Goal: Task Accomplishment & Management: Use online tool/utility

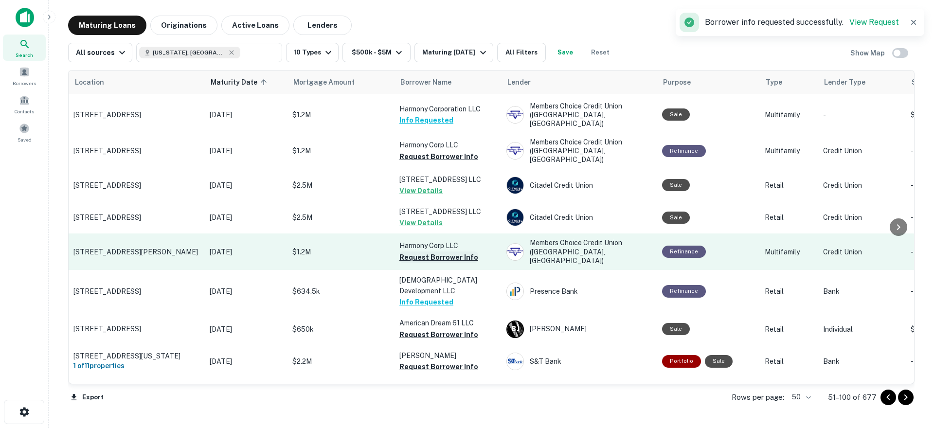
click at [433, 251] on button "Request Borrower Info" at bounding box center [438, 257] width 79 height 12
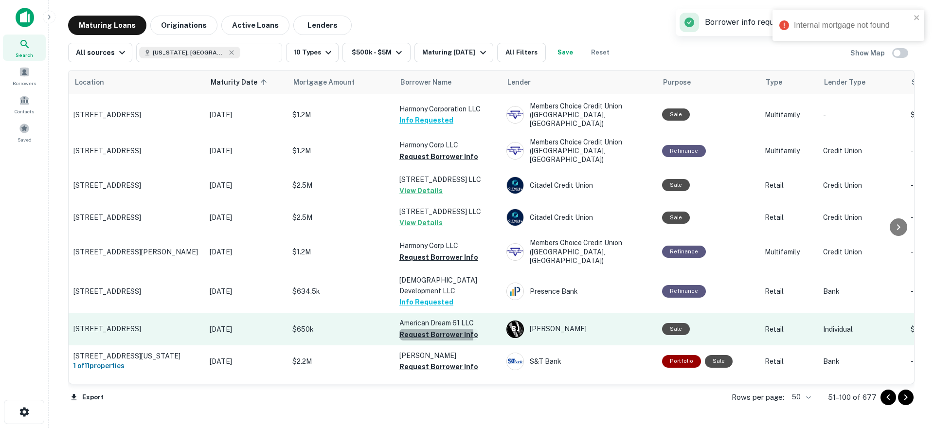
click at [423, 329] on button "Request Borrower Info" at bounding box center [438, 335] width 79 height 12
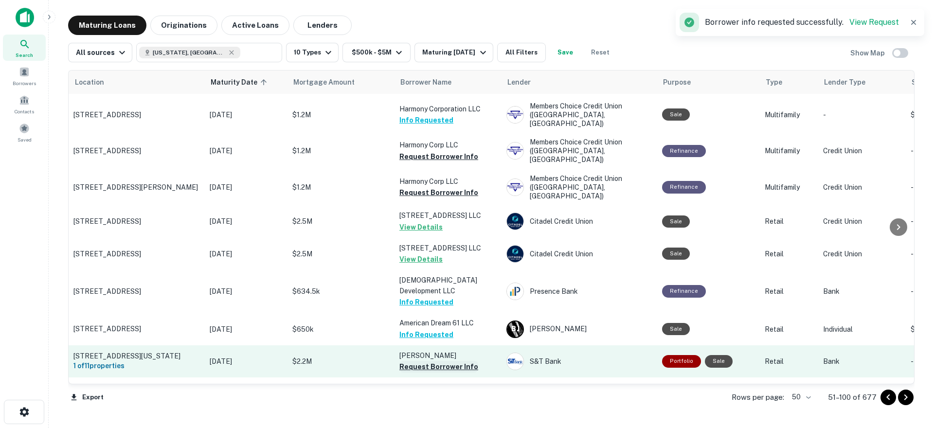
click at [431, 361] on button "Request Borrower Info" at bounding box center [438, 367] width 79 height 12
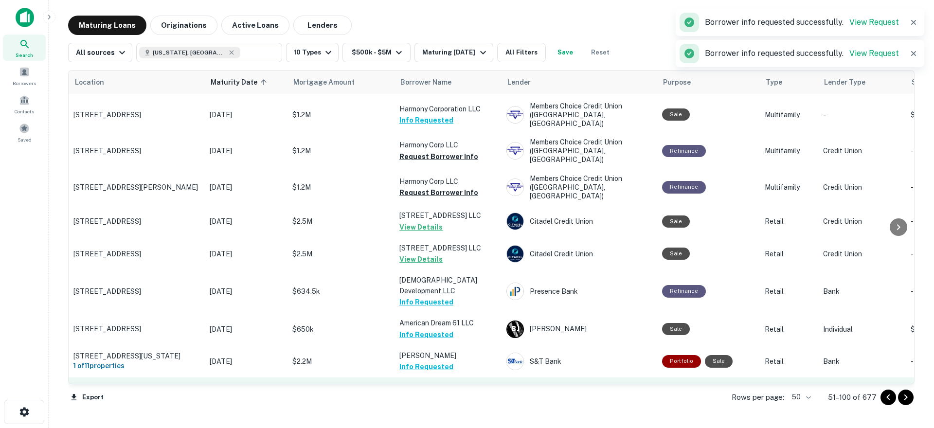
click at [422, 396] on button "Request Borrower Info" at bounding box center [438, 402] width 79 height 12
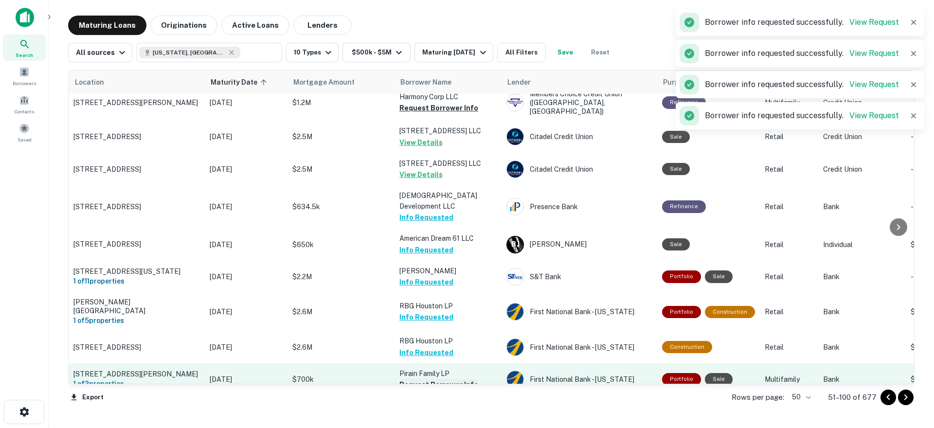
click at [425, 379] on button "Request Borrower Info" at bounding box center [438, 385] width 79 height 12
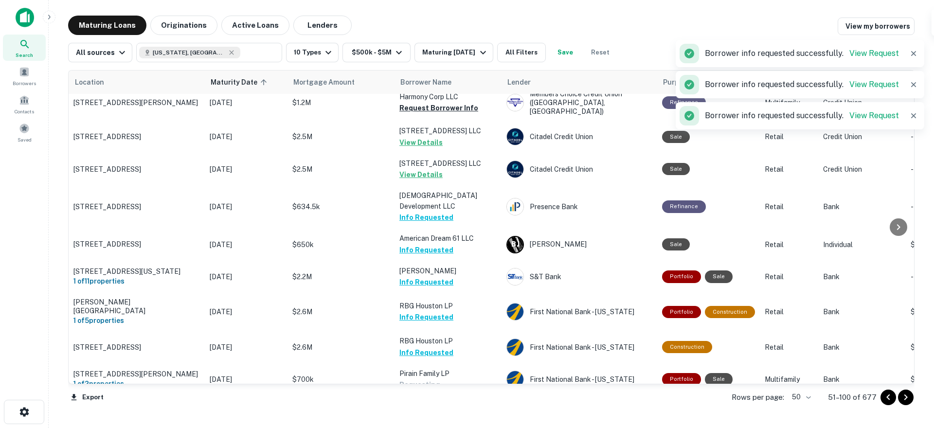
click at [429, 411] on button "Request Borrower Info" at bounding box center [438, 417] width 79 height 12
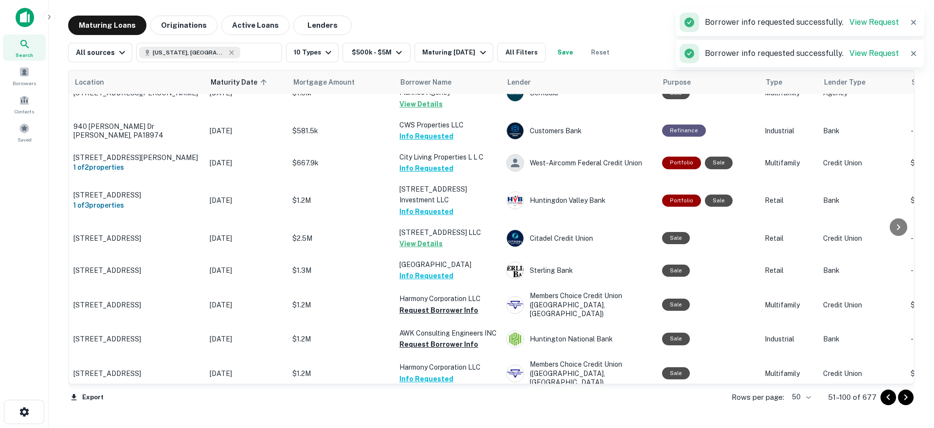
scroll to position [960, 0]
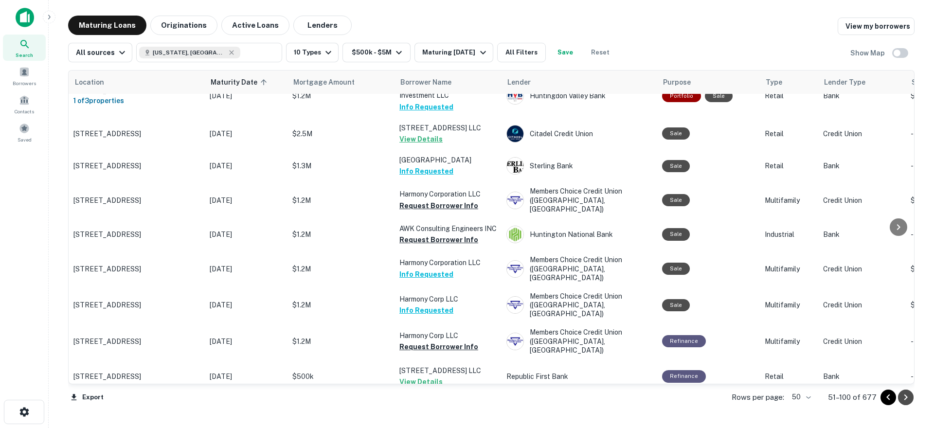
click at [903, 397] on icon "Go to next page" at bounding box center [906, 397] width 12 height 12
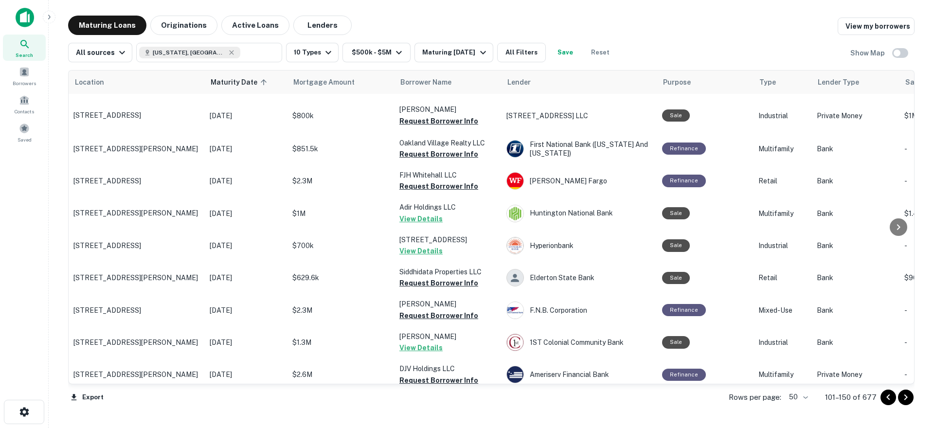
scroll to position [765, 0]
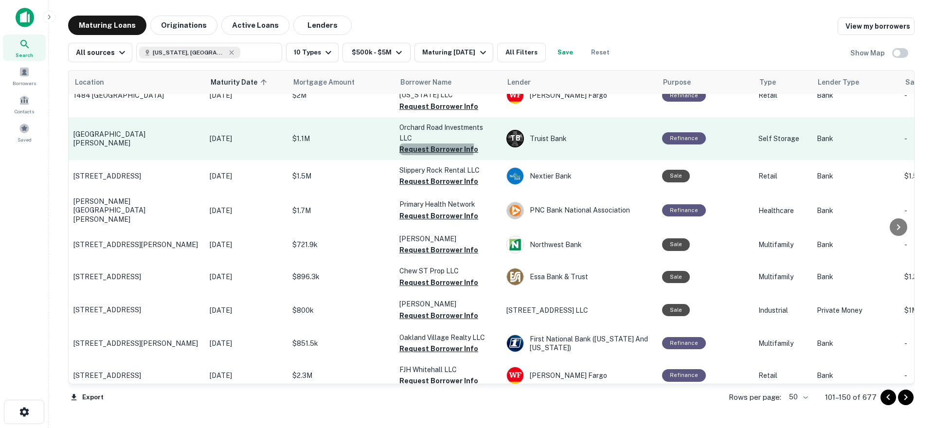
click at [425, 143] on button "Request Borrower Info" at bounding box center [438, 149] width 79 height 12
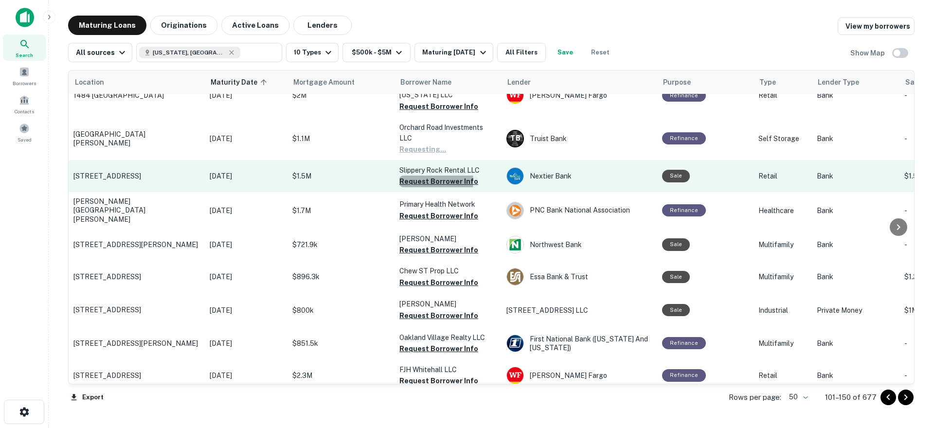
click at [425, 176] on button "Request Borrower Info" at bounding box center [438, 182] width 79 height 12
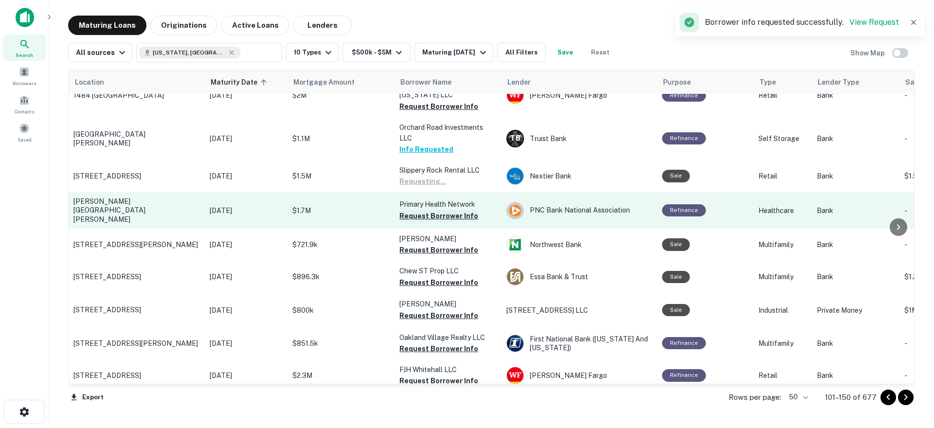
click at [430, 210] on button "Request Borrower Info" at bounding box center [438, 216] width 79 height 12
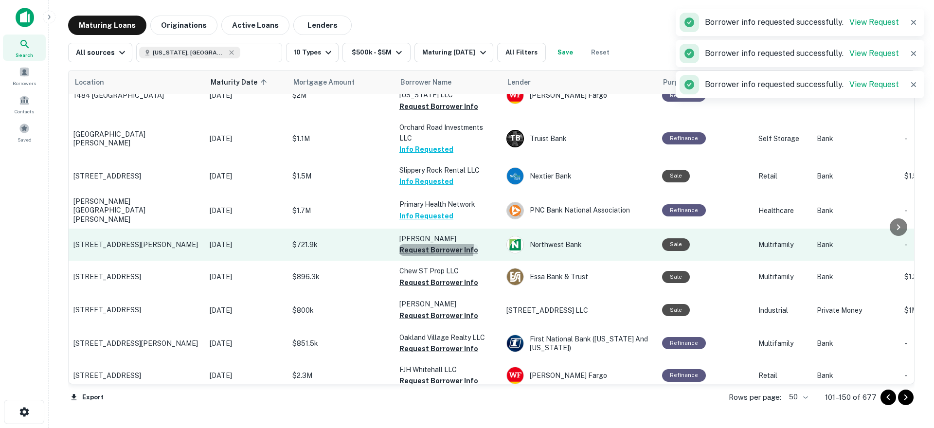
click at [430, 244] on button "Request Borrower Info" at bounding box center [438, 250] width 79 height 12
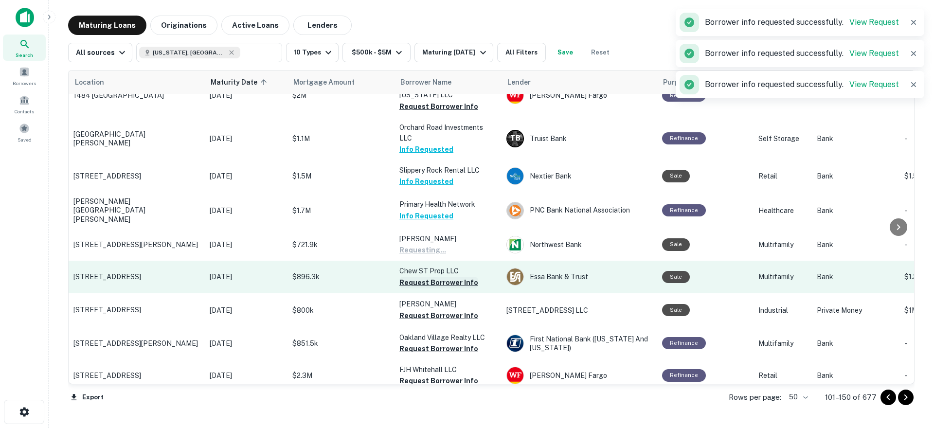
click at [436, 277] on button "Request Borrower Info" at bounding box center [438, 283] width 79 height 12
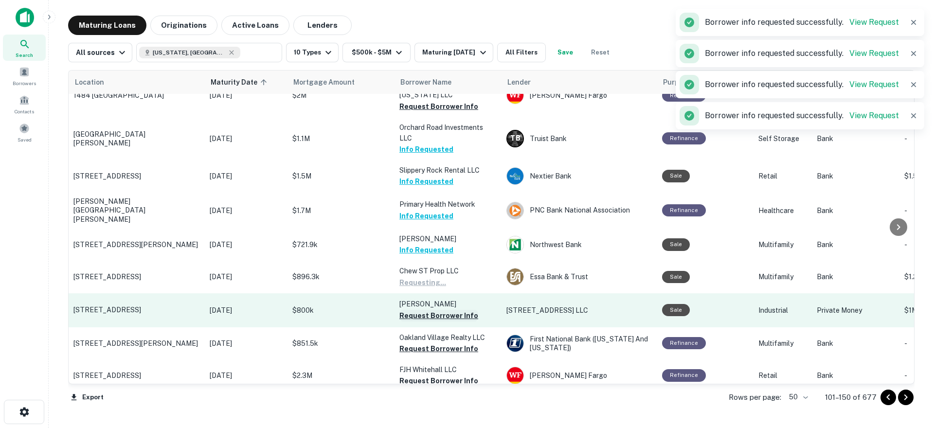
click at [433, 310] on button "Request Borrower Info" at bounding box center [438, 316] width 79 height 12
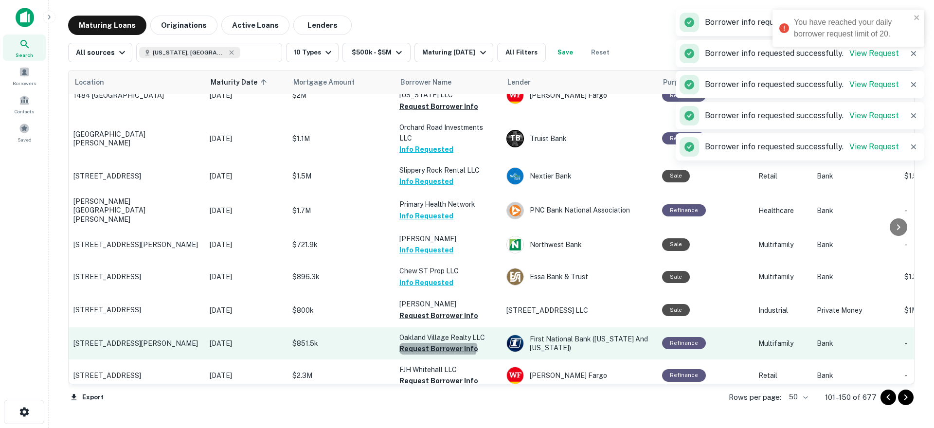
click at [438, 343] on button "Request Borrower Info" at bounding box center [438, 349] width 79 height 12
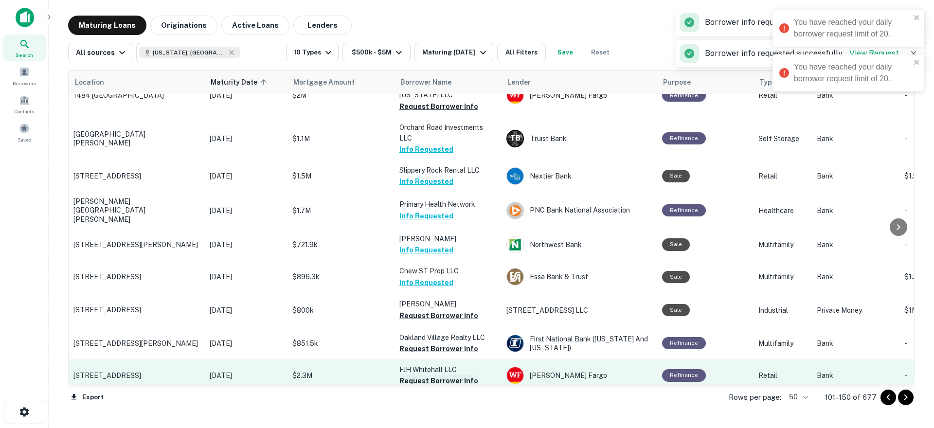
click at [431, 375] on button "Request Borrower Info" at bounding box center [438, 381] width 79 height 12
